Goal: Register for event/course

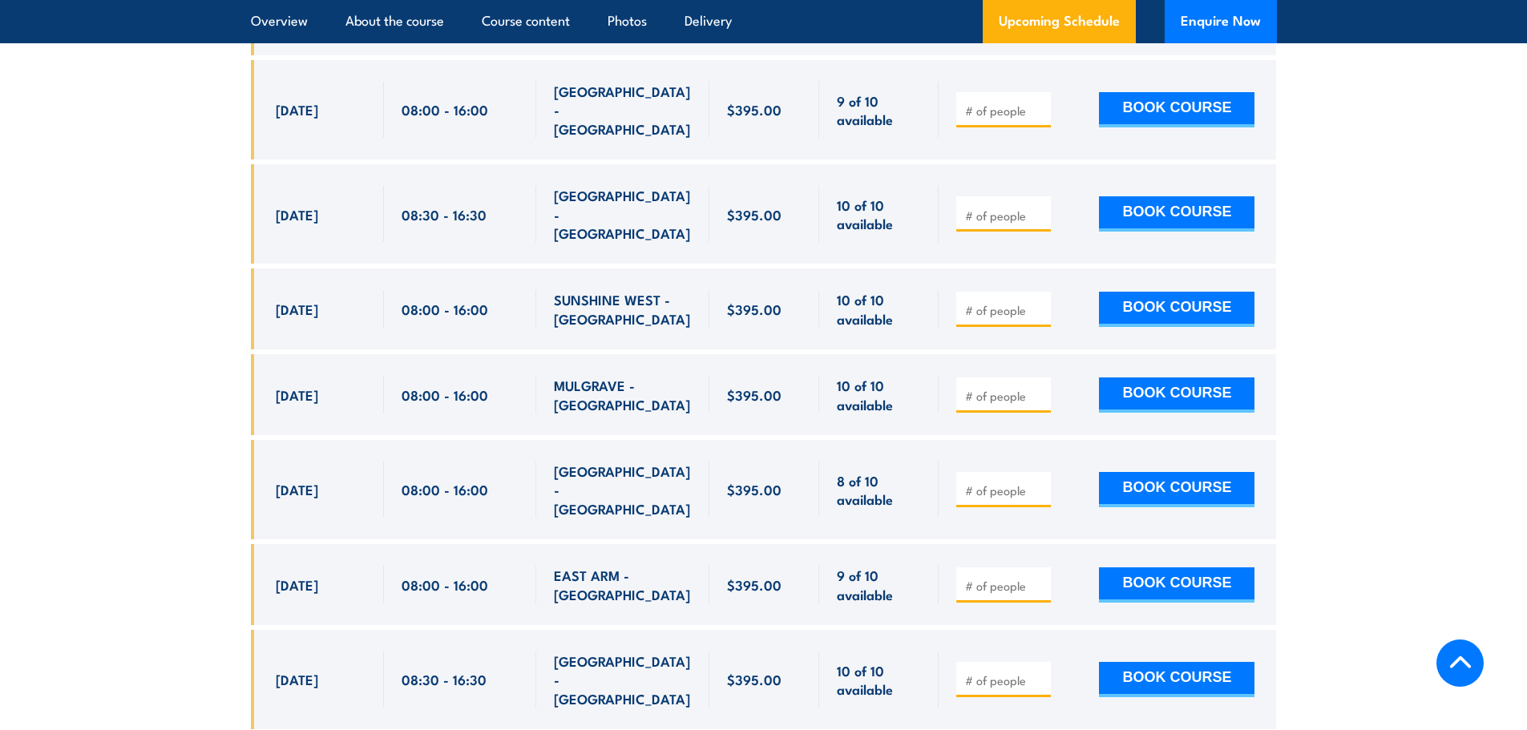
scroll to position [4087, 0]
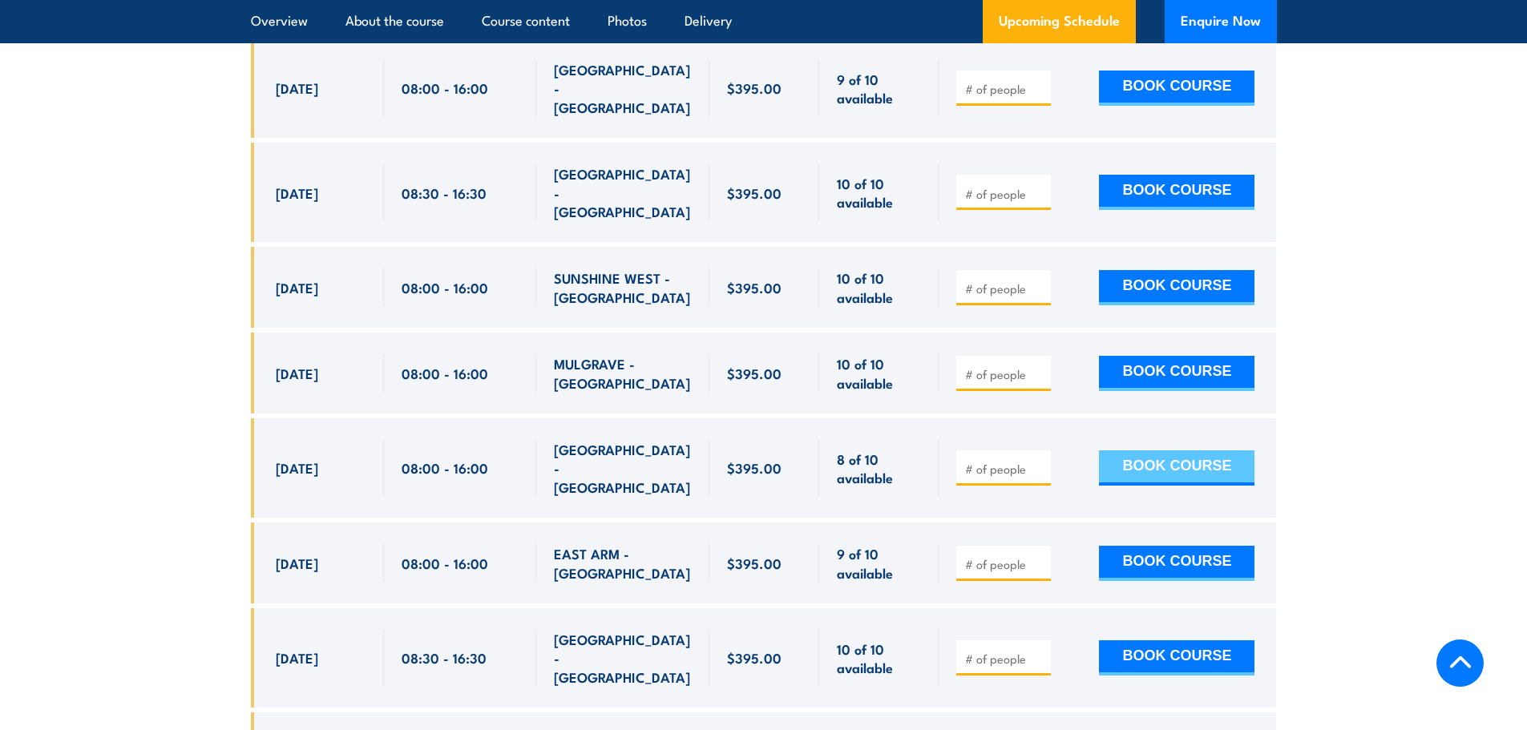
click at [1200, 450] on button "BOOK COURSE" at bounding box center [1176, 467] width 155 height 35
type input "1"
click at [1039, 461] on input "1" at bounding box center [1005, 469] width 80 height 16
click at [1139, 450] on button "BOOK COURSE" at bounding box center [1176, 467] width 155 height 35
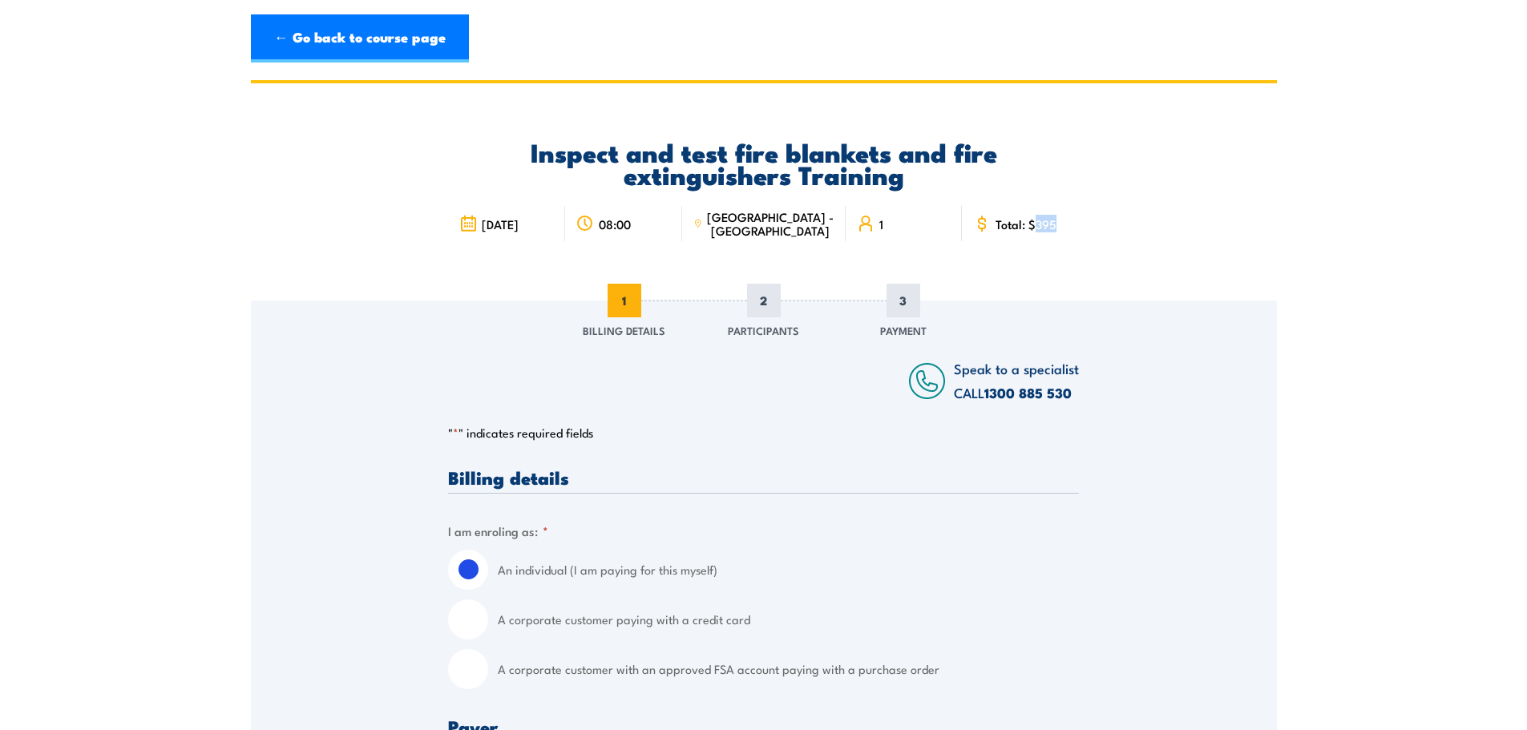
drag, startPoint x: 1028, startPoint y: 227, endPoint x: 1051, endPoint y: 228, distance: 23.3
click at [1051, 228] on div "Total: $395" at bounding box center [1020, 223] width 117 height 35
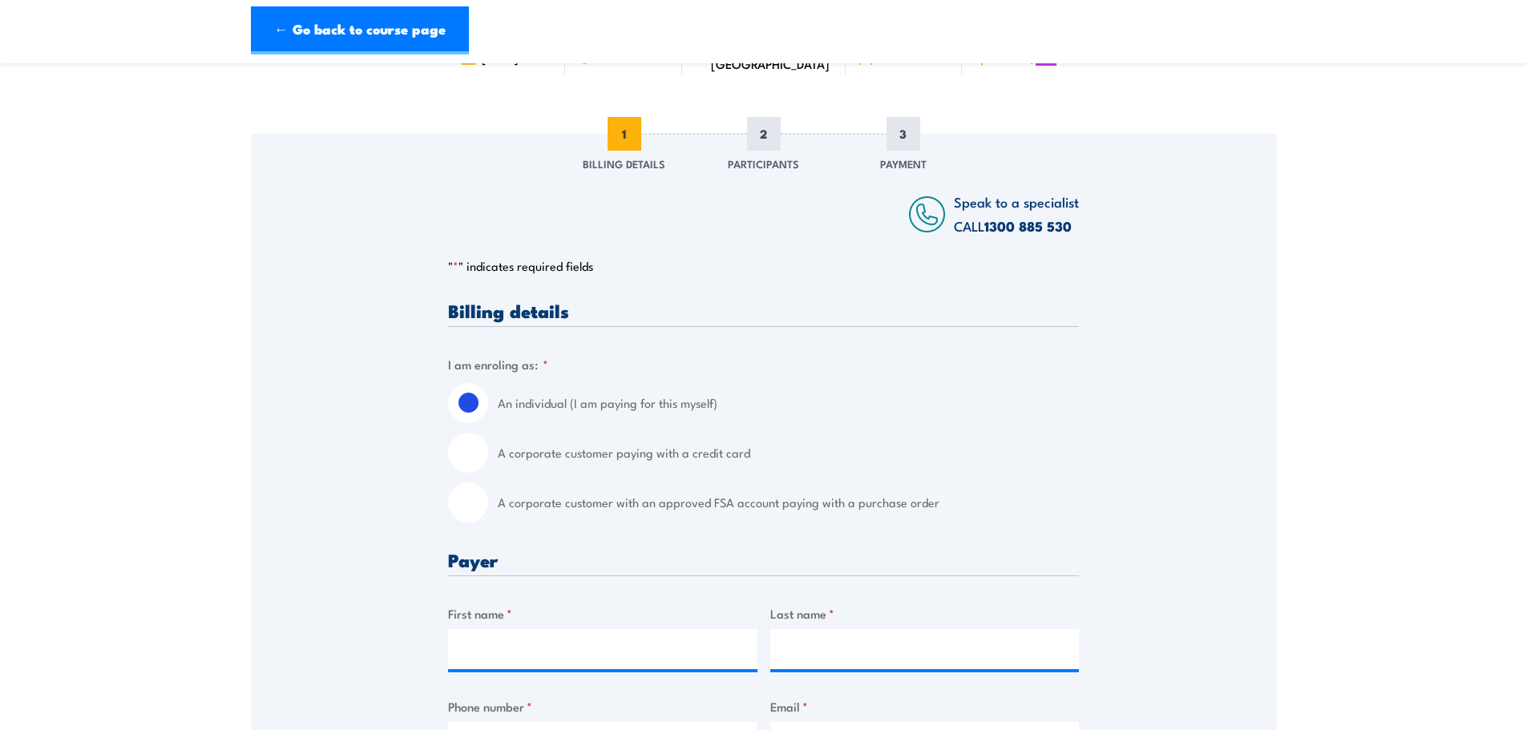
scroll to position [20, 0]
